Goal: Task Accomplishment & Management: Complete application form

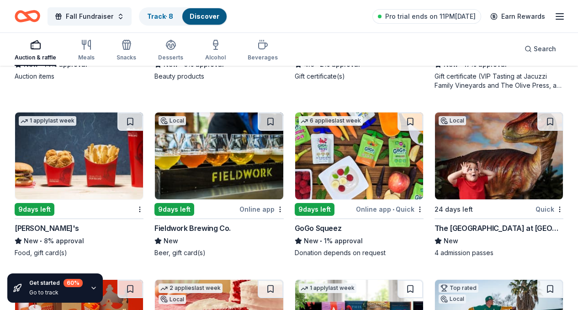
scroll to position [6765, 0]
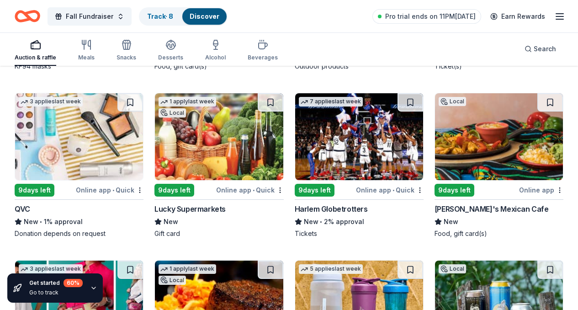
scroll to position [8301, 0]
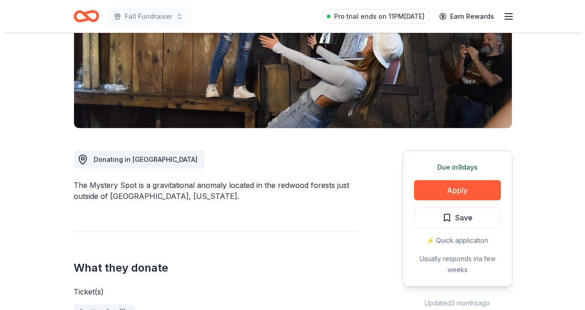
scroll to position [150, 0]
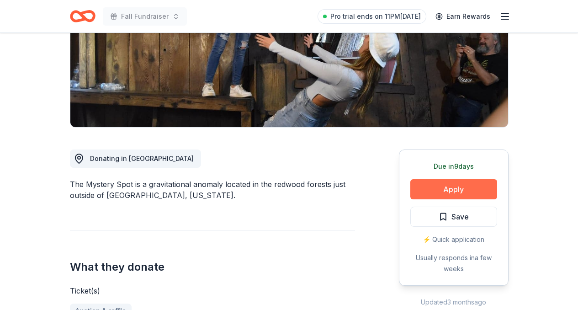
click at [466, 189] on button "Apply" at bounding box center [454, 189] width 87 height 20
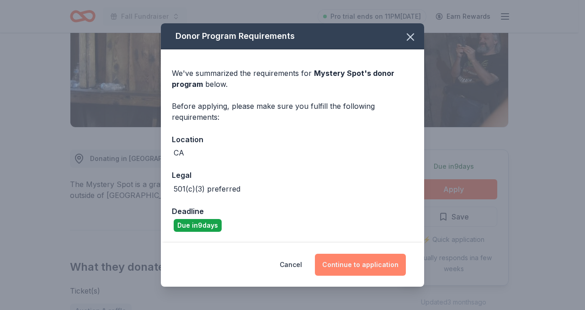
click at [357, 266] on button "Continue to application" at bounding box center [360, 265] width 91 height 22
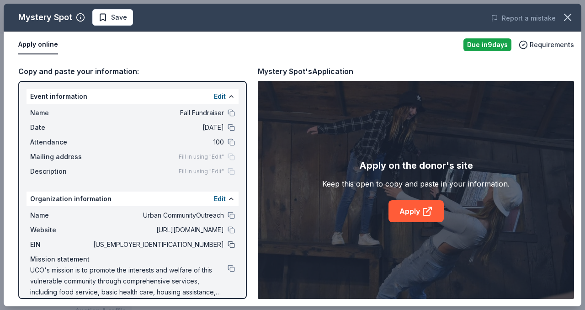
click at [228, 242] on button at bounding box center [231, 244] width 7 height 7
click at [416, 211] on link "Apply" at bounding box center [416, 211] width 55 height 22
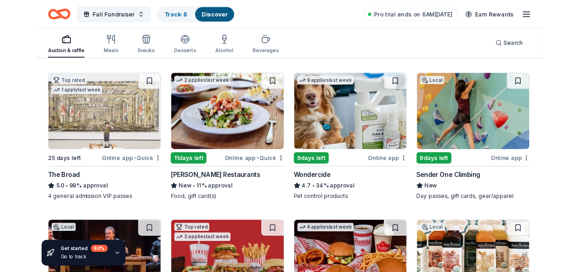
scroll to position [440, 0]
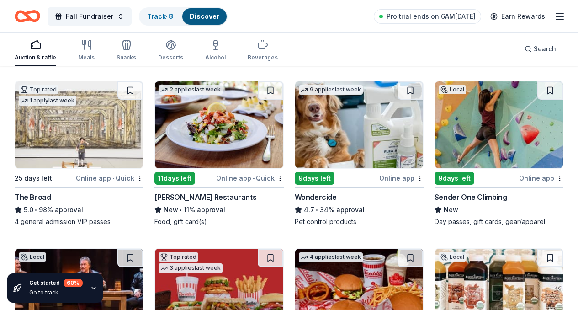
click at [435, 203] on div "Sender One Climbing" at bounding box center [471, 197] width 72 height 11
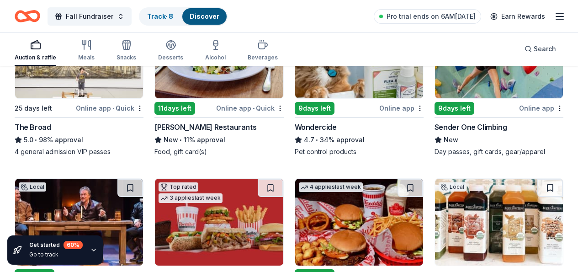
scroll to position [664, 0]
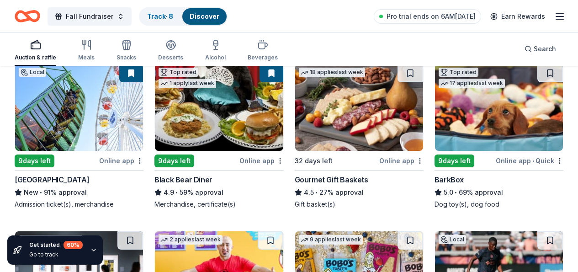
scroll to position [798, 0]
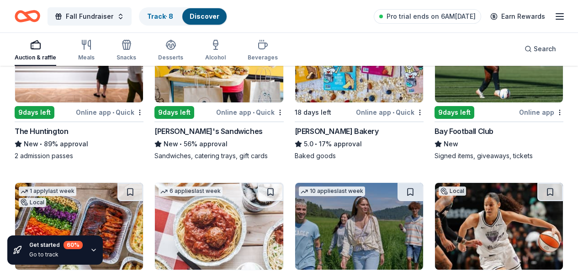
scroll to position [1015, 0]
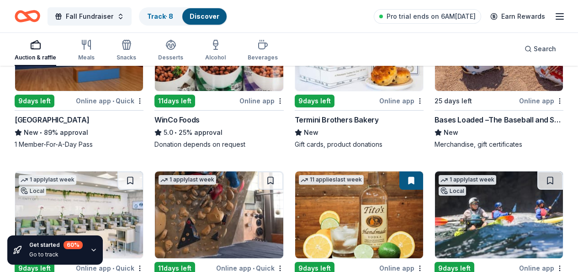
scroll to position [1366, 0]
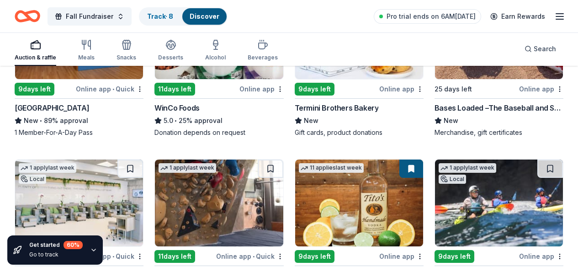
click at [519, 251] on div "Online app" at bounding box center [541, 256] width 44 height 11
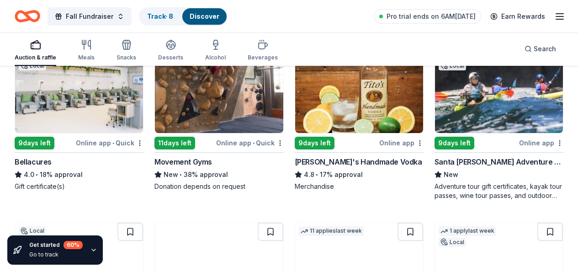
scroll to position [1481, 0]
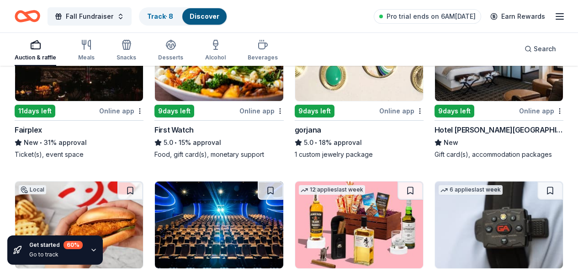
scroll to position [1691, 0]
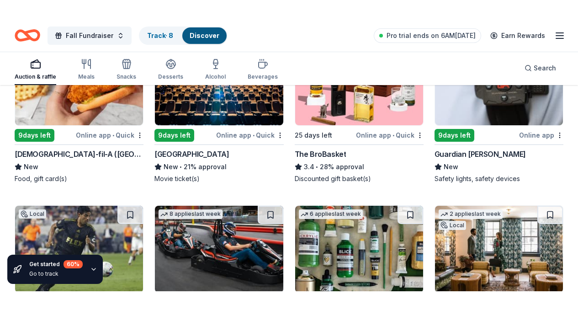
scroll to position [1852, 0]
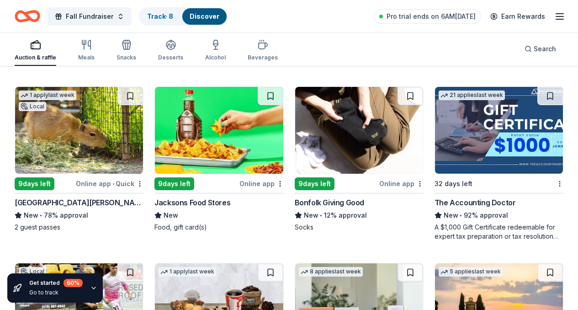
scroll to position [2136, 0]
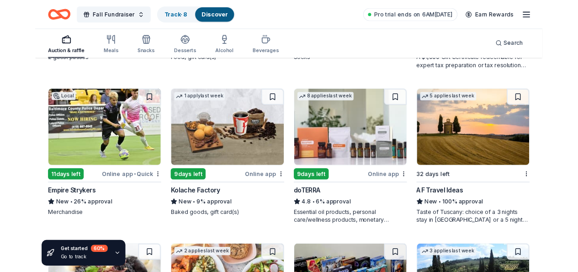
scroll to position [2346, 0]
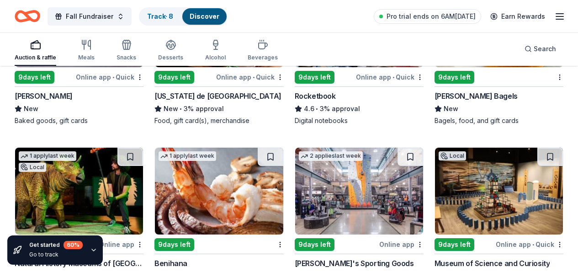
scroll to position [3813, 0]
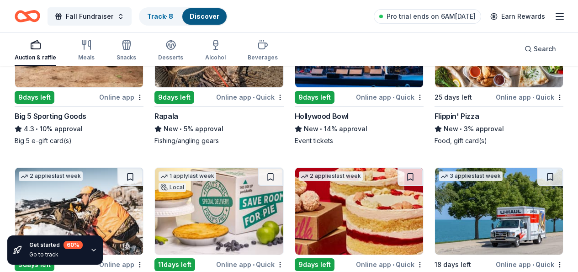
scroll to position [4138, 0]
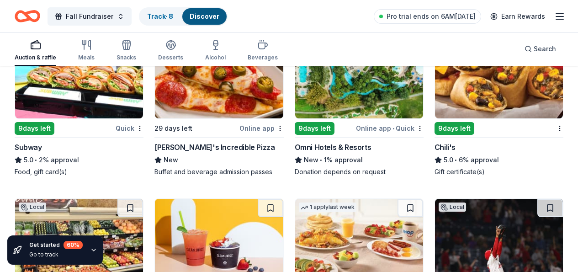
scroll to position [5840, 0]
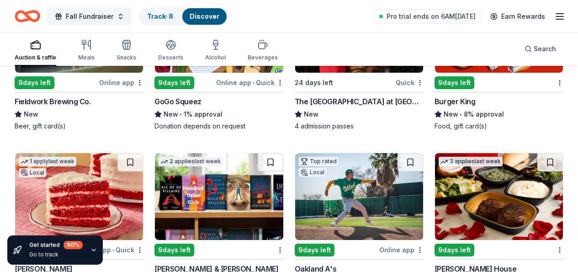
scroll to position [6910, 0]
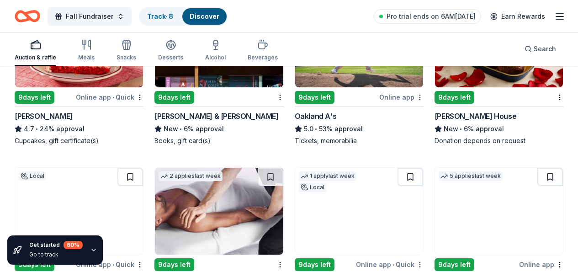
scroll to position [7069, 0]
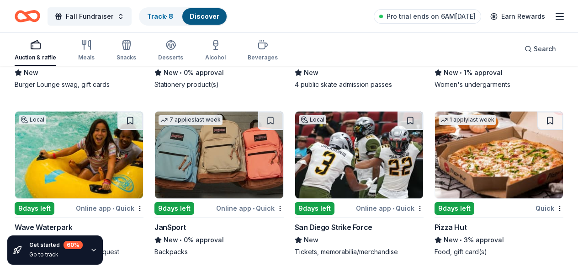
scroll to position [7641, 0]
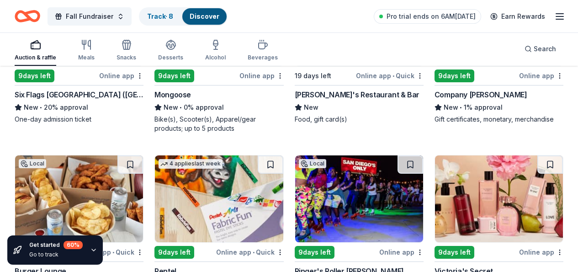
scroll to position [7464, 0]
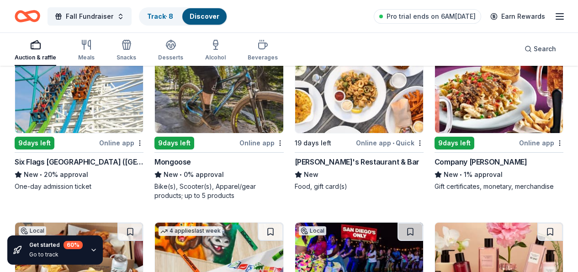
scroll to position [7311, 0]
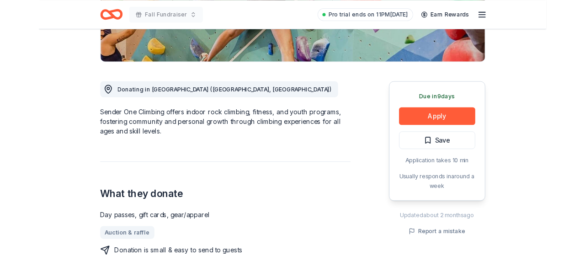
scroll to position [210, 0]
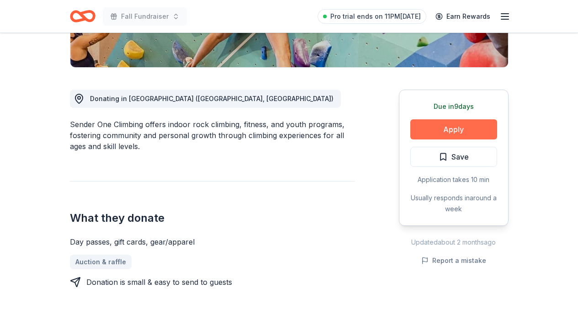
click at [460, 130] on button "Apply" at bounding box center [454, 129] width 87 height 20
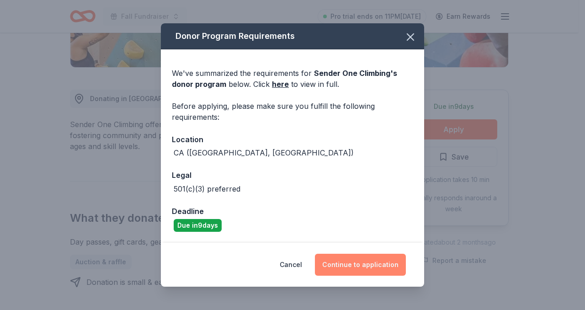
click at [373, 266] on button "Continue to application" at bounding box center [360, 265] width 91 height 22
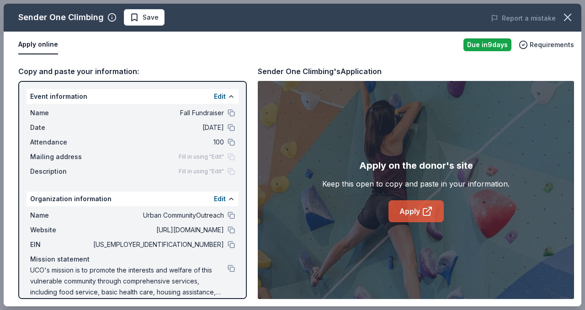
click at [403, 212] on link "Apply" at bounding box center [416, 211] width 55 height 22
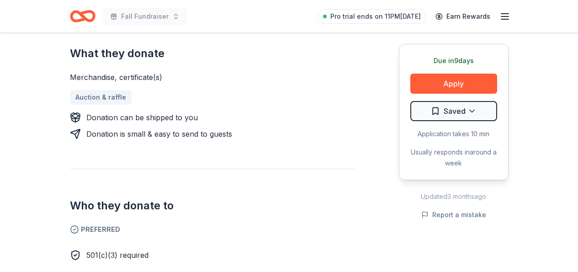
scroll to position [392, 0]
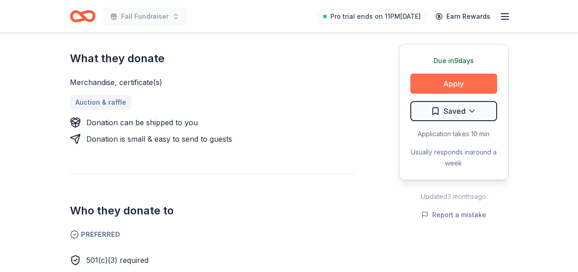
click at [443, 80] on button "Apply" at bounding box center [454, 84] width 87 height 20
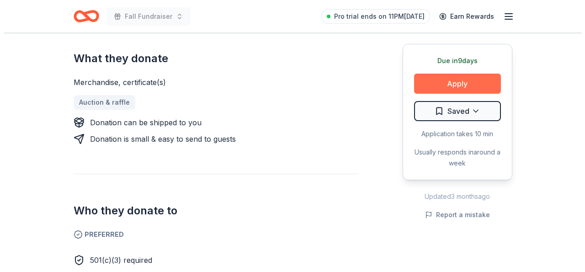
scroll to position [405, 0]
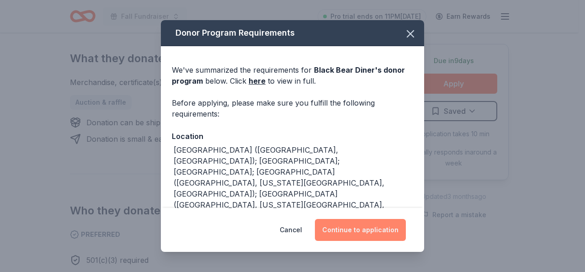
click at [344, 228] on button "Continue to application" at bounding box center [360, 230] width 91 height 22
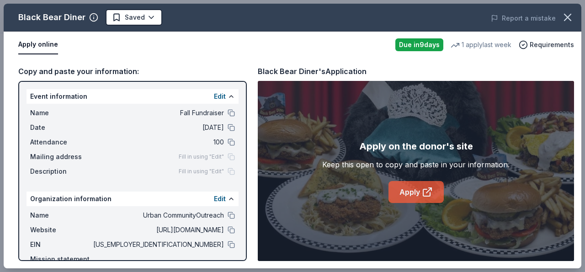
click at [417, 191] on link "Apply" at bounding box center [416, 192] width 55 height 22
click at [228, 244] on button at bounding box center [231, 244] width 7 height 7
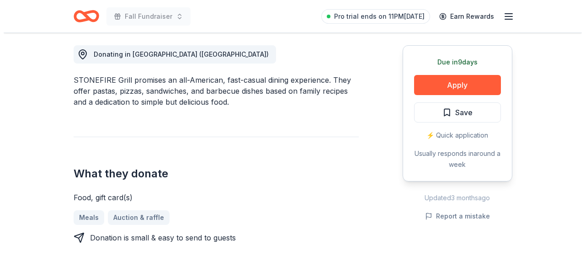
scroll to position [257, 0]
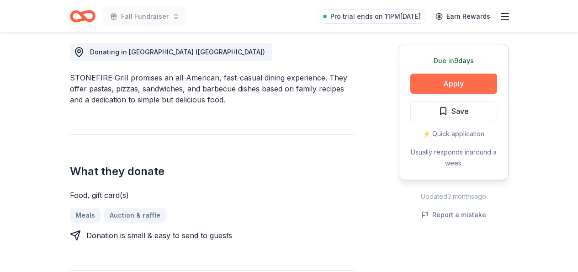
click at [470, 82] on button "Apply" at bounding box center [454, 84] width 87 height 20
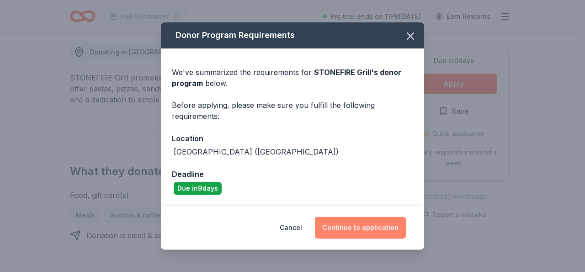
click at [383, 224] on button "Continue to application" at bounding box center [360, 228] width 91 height 22
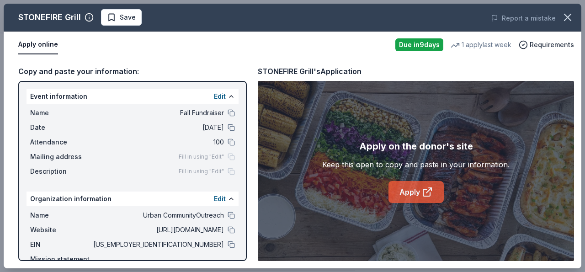
click at [428, 191] on icon at bounding box center [429, 190] width 5 height 5
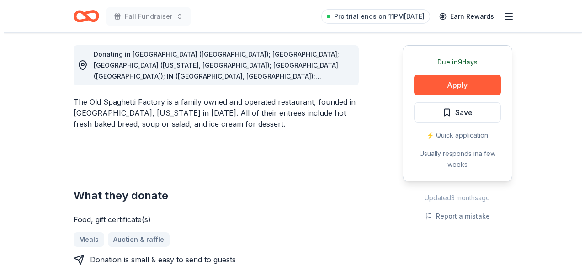
scroll to position [276, 0]
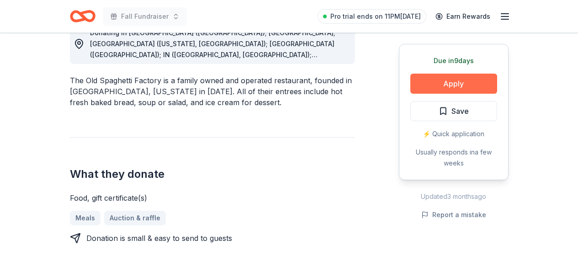
click at [464, 84] on button "Apply" at bounding box center [454, 84] width 87 height 20
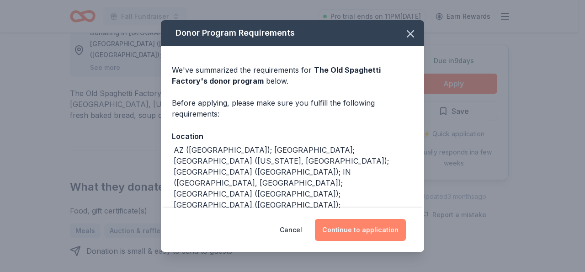
click at [363, 231] on button "Continue to application" at bounding box center [360, 230] width 91 height 22
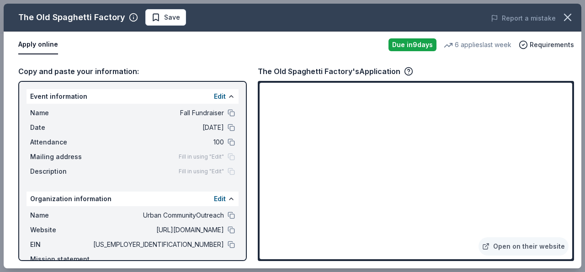
click at [261, 52] on div "Apply online" at bounding box center [199, 44] width 363 height 19
click at [565, 16] on icon "button" at bounding box center [567, 17] width 13 height 13
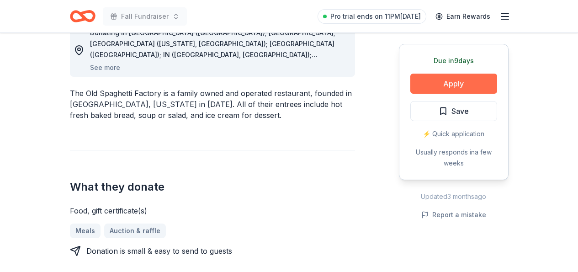
click at [469, 85] on button "Apply" at bounding box center [454, 84] width 87 height 20
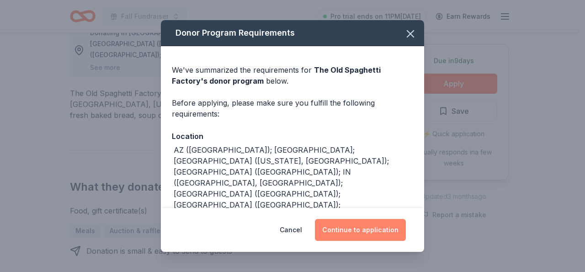
click at [373, 231] on button "Continue to application" at bounding box center [360, 230] width 91 height 22
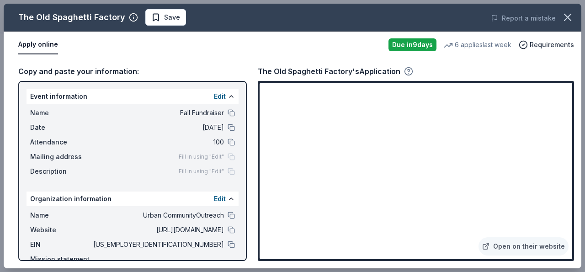
click at [408, 69] on icon "button" at bounding box center [408, 71] width 9 height 9
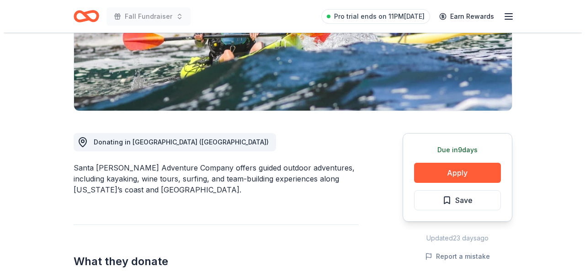
scroll to position [179, 0]
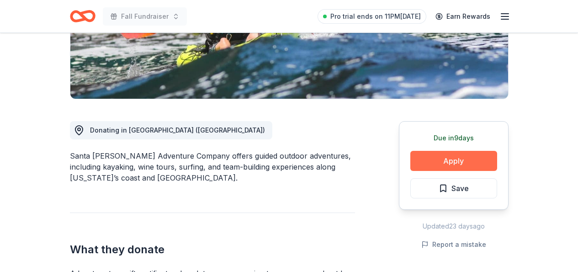
click at [440, 159] on button "Apply" at bounding box center [454, 161] width 87 height 20
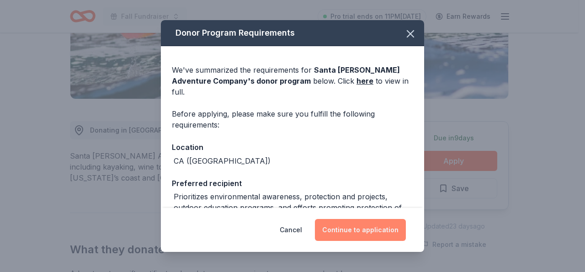
click at [382, 229] on button "Continue to application" at bounding box center [360, 230] width 91 height 22
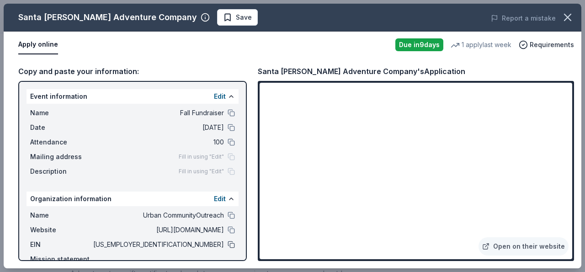
click at [228, 246] on button at bounding box center [231, 244] width 7 height 7
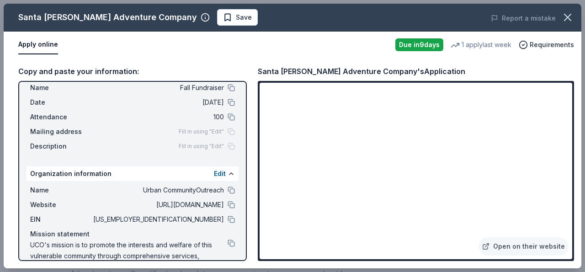
scroll to position [0, 0]
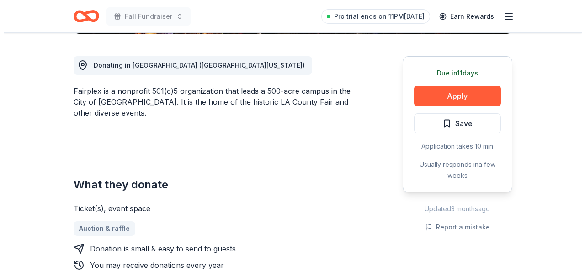
scroll to position [246, 0]
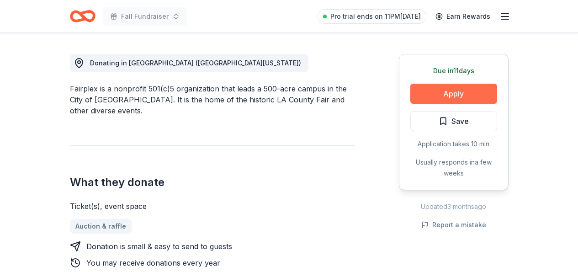
click at [460, 92] on button "Apply" at bounding box center [454, 94] width 87 height 20
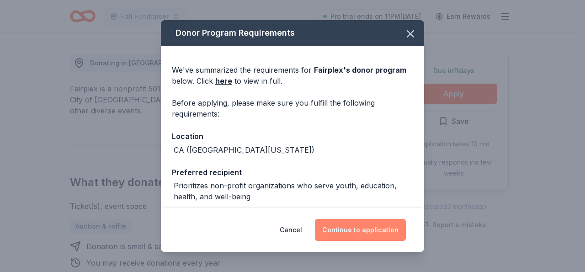
click at [342, 228] on button "Continue to application" at bounding box center [360, 230] width 91 height 22
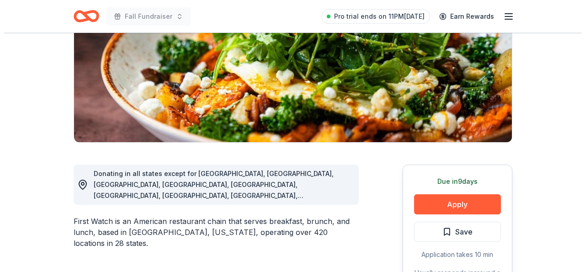
scroll to position [152, 0]
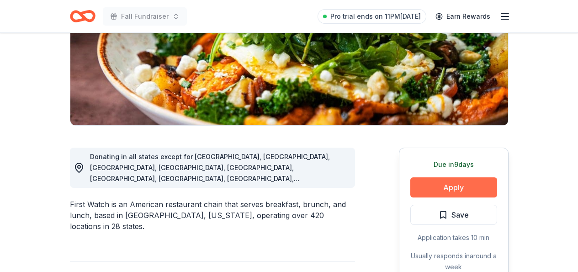
click at [446, 192] on button "Apply" at bounding box center [454, 187] width 87 height 20
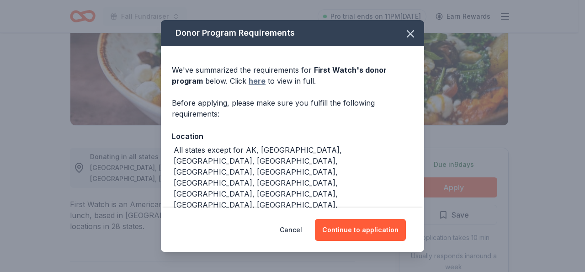
click at [255, 79] on link "here" at bounding box center [257, 80] width 17 height 11
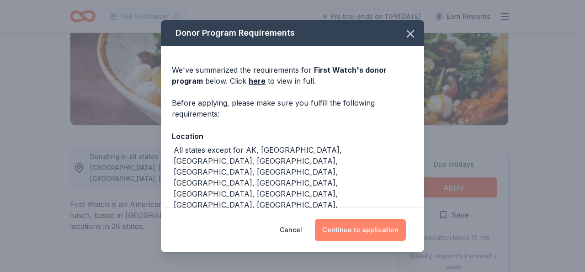
click at [344, 230] on button "Continue to application" at bounding box center [360, 230] width 91 height 22
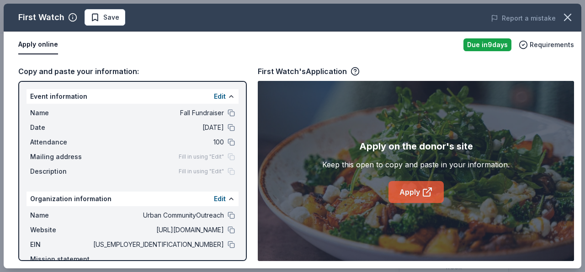
click at [422, 187] on icon at bounding box center [427, 192] width 11 height 11
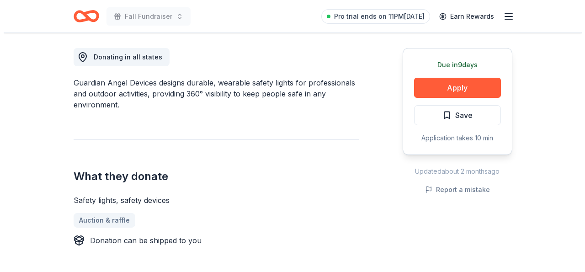
scroll to position [254, 0]
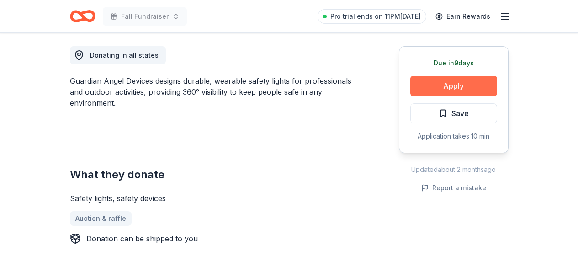
click at [454, 83] on button "Apply" at bounding box center [454, 86] width 87 height 20
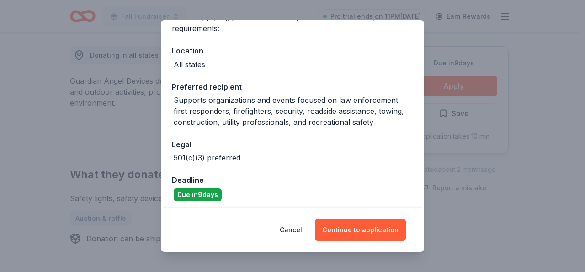
scroll to position [90, 0]
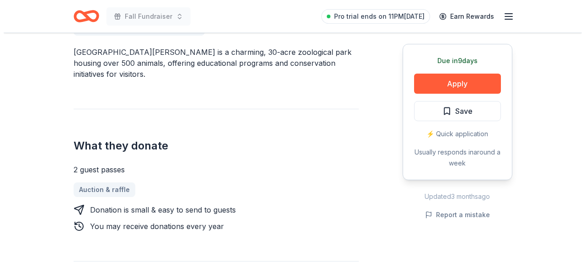
scroll to position [308, 0]
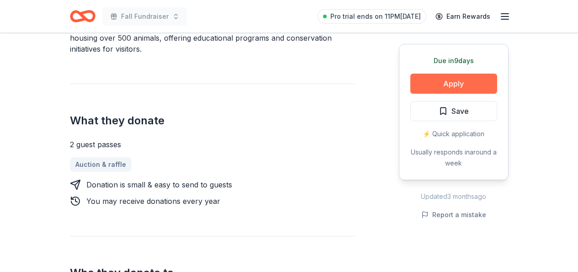
click at [475, 85] on button "Apply" at bounding box center [454, 84] width 87 height 20
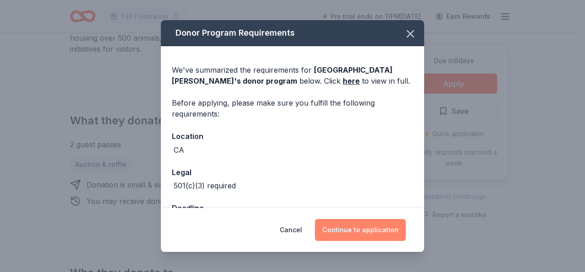
click at [356, 231] on button "Continue to application" at bounding box center [360, 230] width 91 height 22
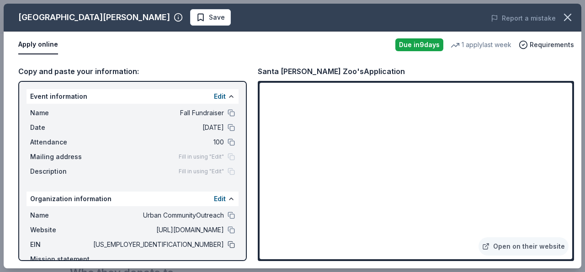
click at [228, 245] on button at bounding box center [231, 244] width 7 height 7
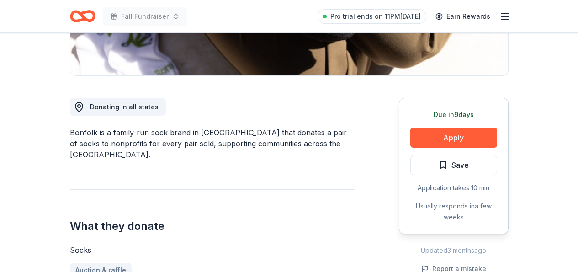
scroll to position [207, 0]
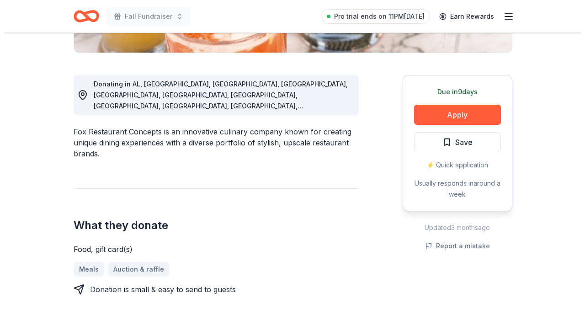
scroll to position [235, 0]
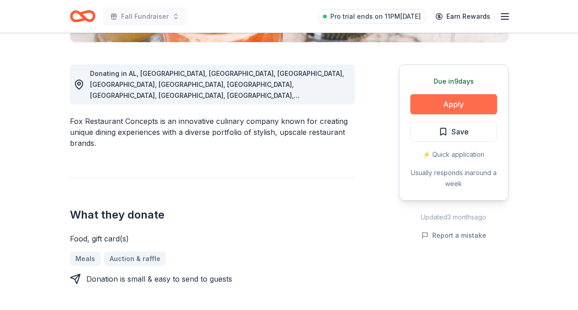
click at [447, 105] on button "Apply" at bounding box center [454, 104] width 87 height 20
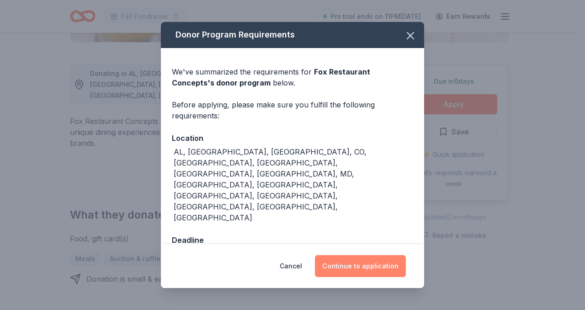
click at [370, 255] on button "Continue to application" at bounding box center [360, 266] width 91 height 22
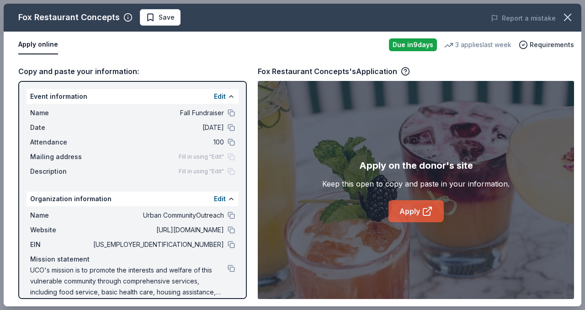
click at [403, 209] on link "Apply" at bounding box center [416, 211] width 55 height 22
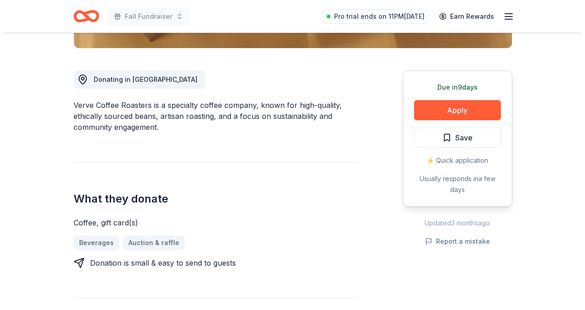
scroll to position [236, 0]
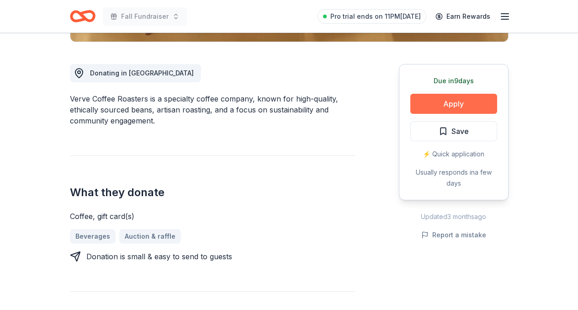
click at [476, 104] on button "Apply" at bounding box center [454, 104] width 87 height 20
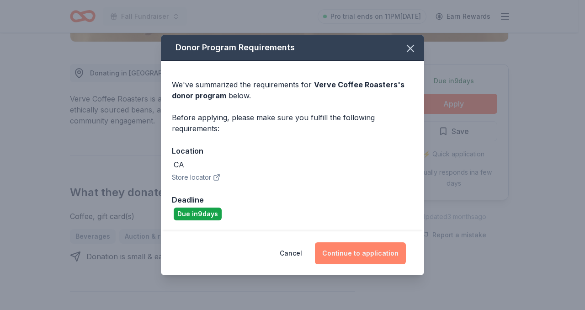
click at [345, 254] on button "Continue to application" at bounding box center [360, 253] width 91 height 22
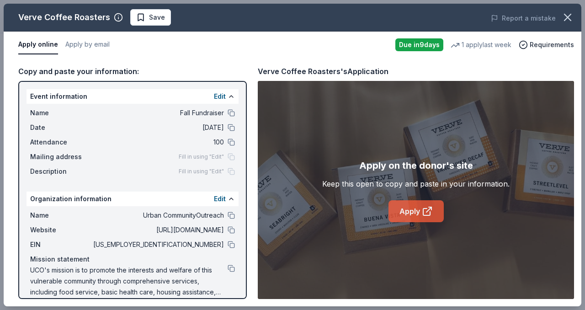
click at [409, 210] on link "Apply" at bounding box center [416, 211] width 55 height 22
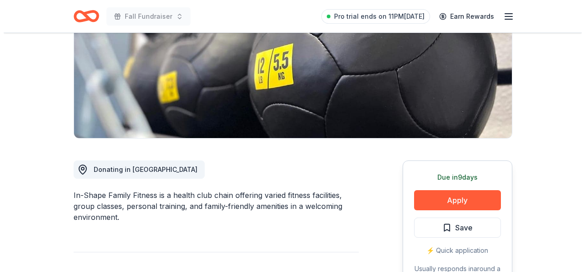
scroll to position [142, 0]
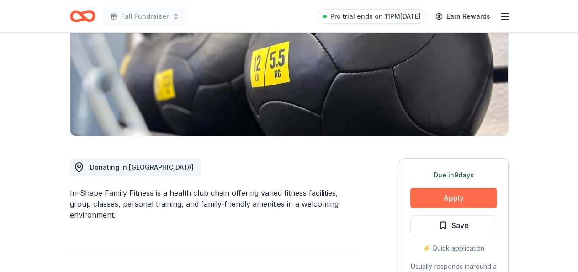
click at [454, 199] on button "Apply" at bounding box center [454, 198] width 87 height 20
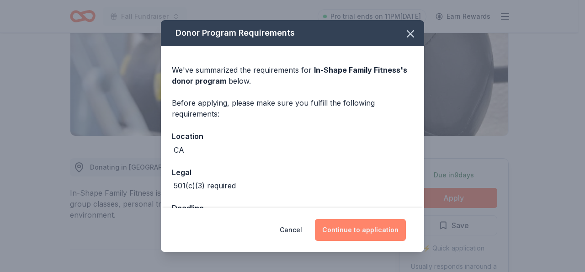
click at [377, 225] on button "Continue to application" at bounding box center [360, 230] width 91 height 22
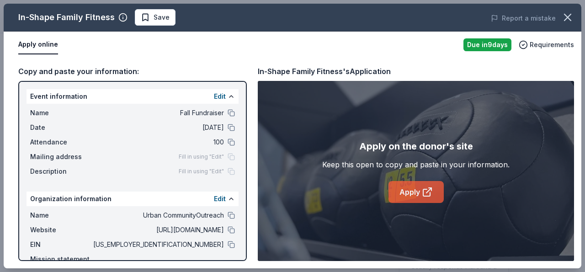
click at [409, 189] on link "Apply" at bounding box center [416, 192] width 55 height 22
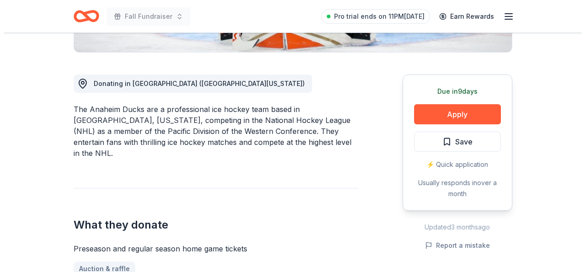
scroll to position [227, 0]
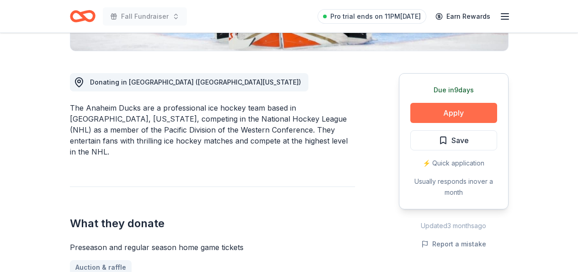
click at [457, 115] on button "Apply" at bounding box center [454, 113] width 87 height 20
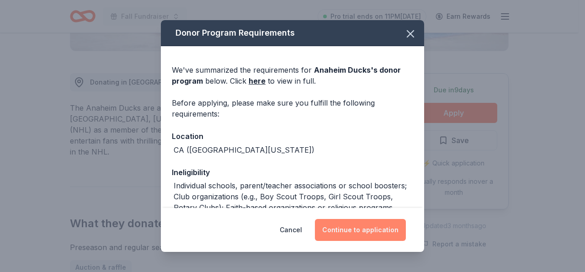
click at [386, 223] on button "Continue to application" at bounding box center [360, 230] width 91 height 22
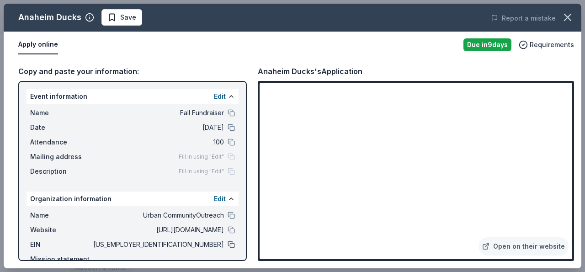
click at [228, 242] on button at bounding box center [231, 244] width 7 height 7
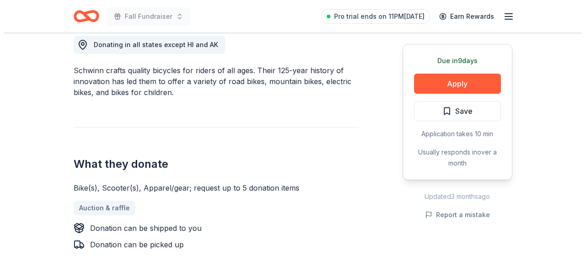
scroll to position [262, 0]
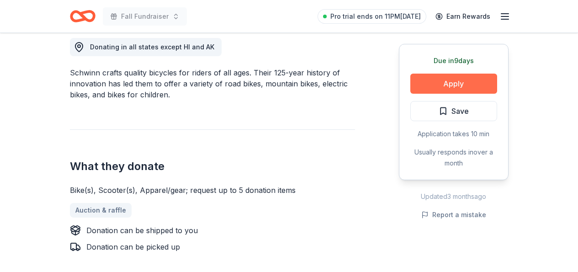
click at [454, 85] on button "Apply" at bounding box center [454, 84] width 87 height 20
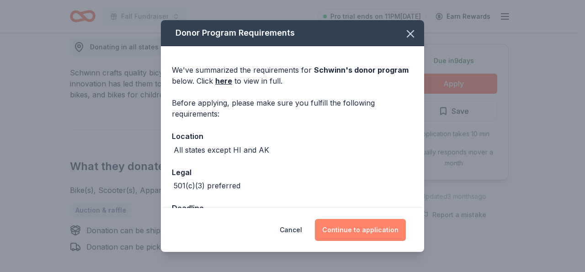
click at [346, 229] on button "Continue to application" at bounding box center [360, 230] width 91 height 22
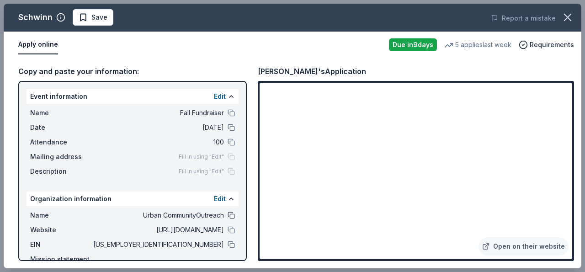
click at [228, 216] on button at bounding box center [231, 215] width 7 height 7
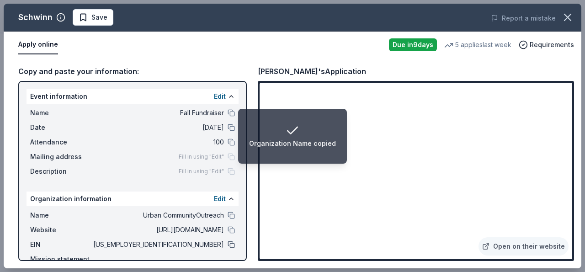
click at [228, 245] on button at bounding box center [231, 244] width 7 height 7
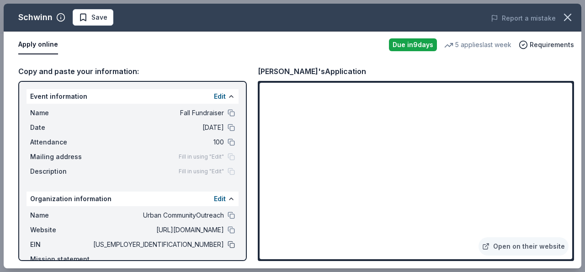
click at [228, 245] on button at bounding box center [231, 244] width 7 height 7
click at [228, 229] on button at bounding box center [231, 229] width 7 height 7
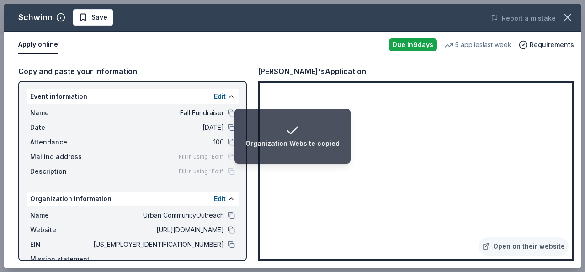
click at [228, 231] on button at bounding box center [231, 229] width 7 height 7
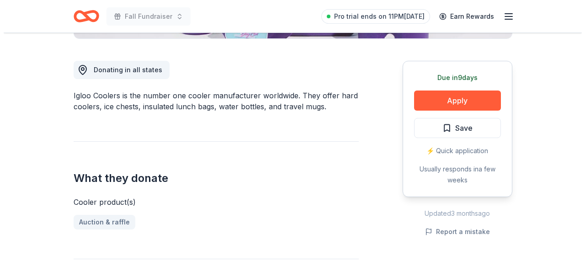
scroll to position [240, 0]
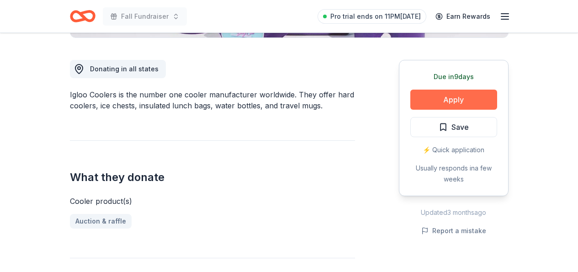
click at [471, 96] on button "Apply" at bounding box center [454, 100] width 87 height 20
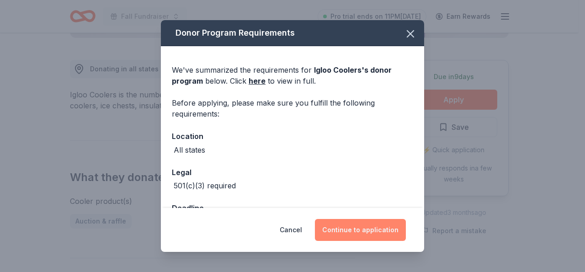
click at [368, 228] on button "Continue to application" at bounding box center [360, 230] width 91 height 22
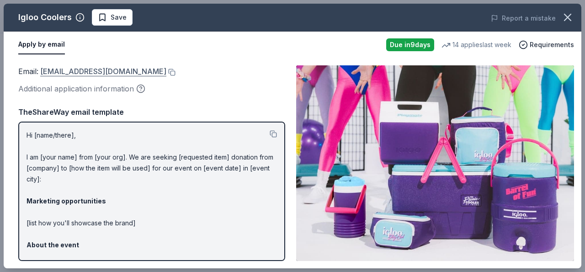
drag, startPoint x: 40, startPoint y: 66, endPoint x: 44, endPoint y: 66, distance: 4.6
click at [44, 67] on div "Email : donations@igloocorp.com" at bounding box center [151, 71] width 267 height 12
drag, startPoint x: 184, startPoint y: 58, endPoint x: 156, endPoint y: 66, distance: 28.5
click at [183, 59] on div "Email : donations@igloocorp.com Additional application information Email : dona…" at bounding box center [293, 163] width 578 height 210
click at [166, 70] on button at bounding box center [170, 72] width 9 height 7
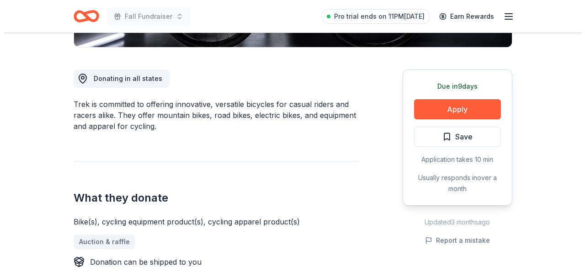
scroll to position [246, 0]
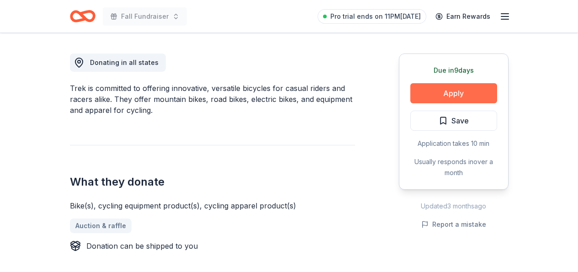
click at [445, 89] on button "Apply" at bounding box center [454, 93] width 87 height 20
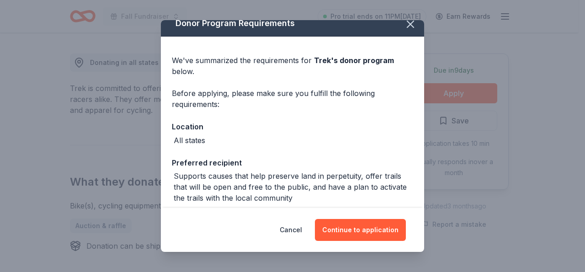
scroll to position [11, 0]
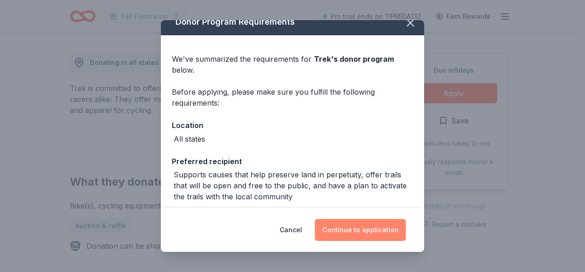
click at [384, 229] on button "Continue to application" at bounding box center [360, 230] width 91 height 22
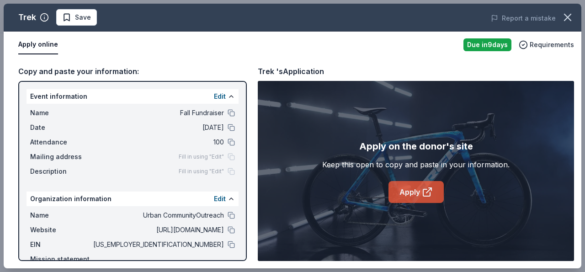
click at [412, 193] on link "Apply" at bounding box center [416, 192] width 55 height 22
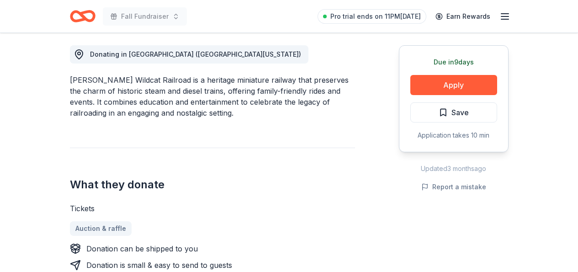
scroll to position [245, 0]
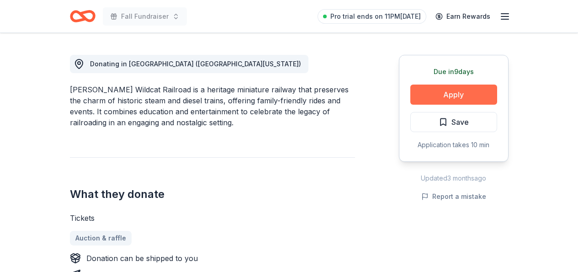
click at [458, 94] on button "Apply" at bounding box center [454, 95] width 87 height 20
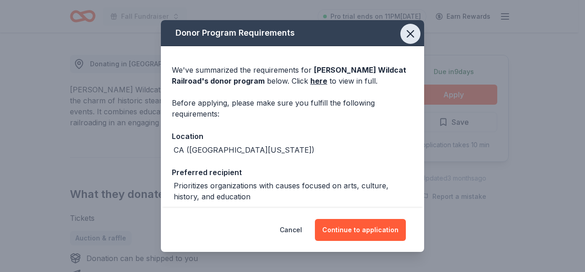
click at [407, 33] on icon "button" at bounding box center [410, 34] width 6 height 6
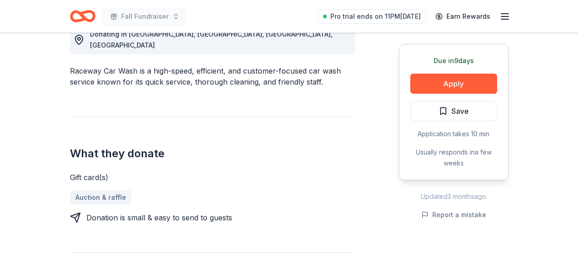
scroll to position [277, 0]
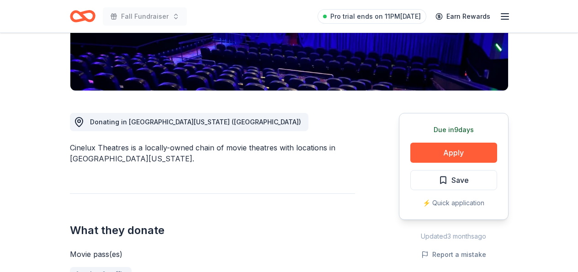
scroll to position [234, 0]
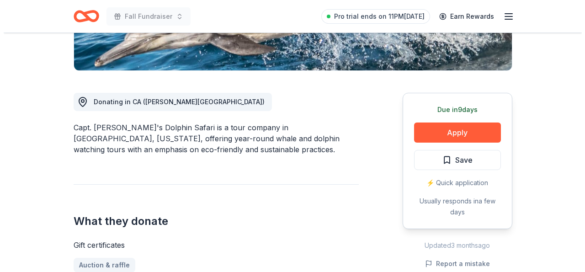
scroll to position [217, 0]
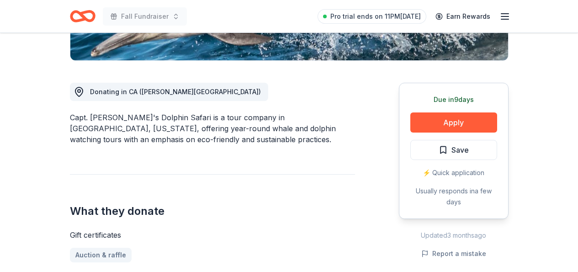
click at [442, 174] on div "⚡️ Quick application" at bounding box center [454, 172] width 87 height 11
click at [435, 125] on button "Apply" at bounding box center [454, 122] width 87 height 20
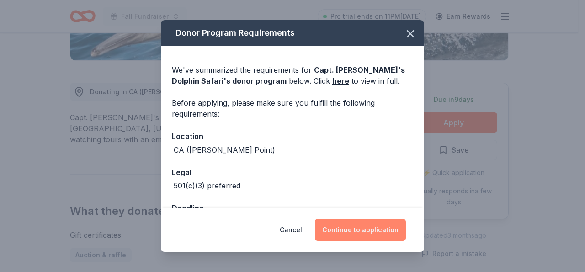
click at [382, 225] on button "Continue to application" at bounding box center [360, 230] width 91 height 22
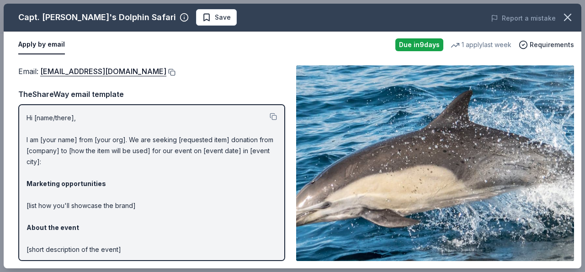
click at [176, 71] on button at bounding box center [170, 72] width 9 height 7
